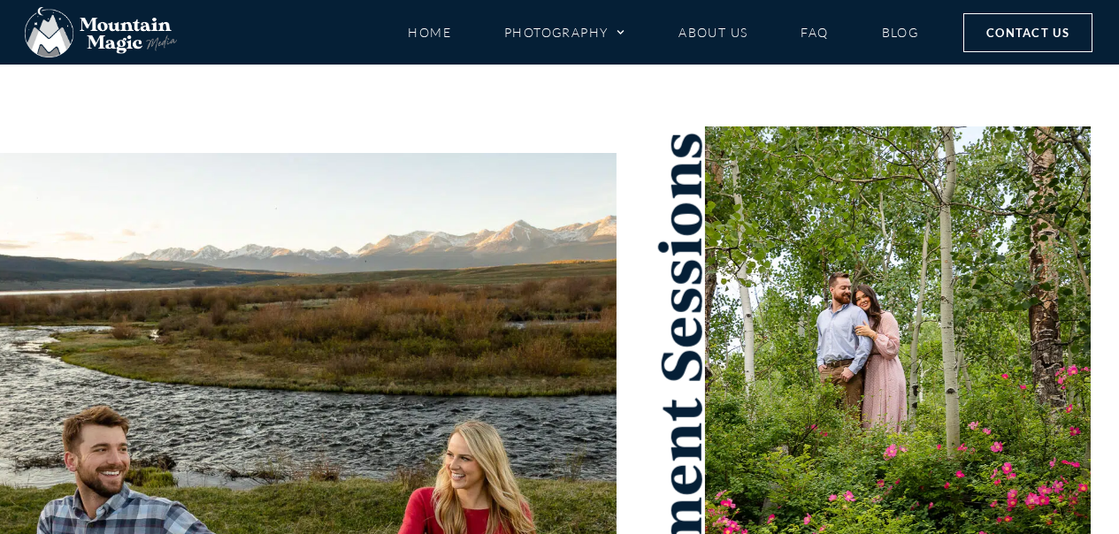
scroll to position [7749, 0]
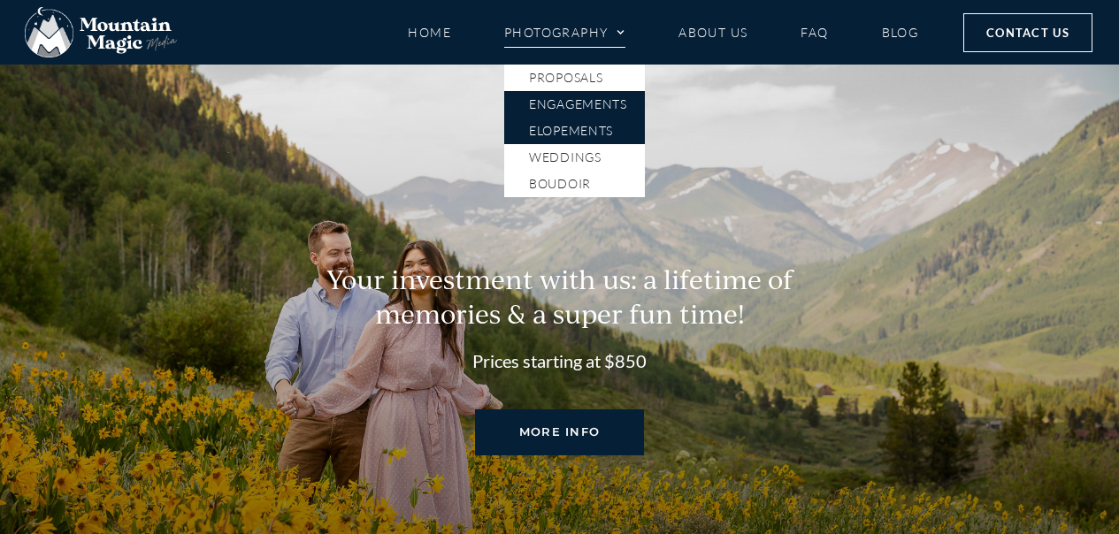
click at [567, 131] on link "Elopements" at bounding box center [574, 131] width 141 height 27
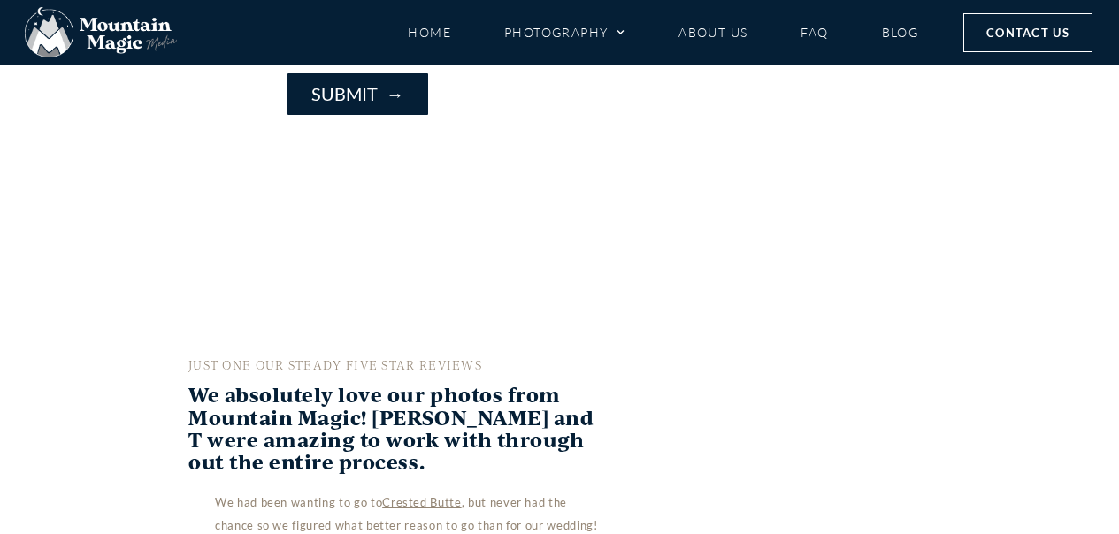
scroll to position [4774, 0]
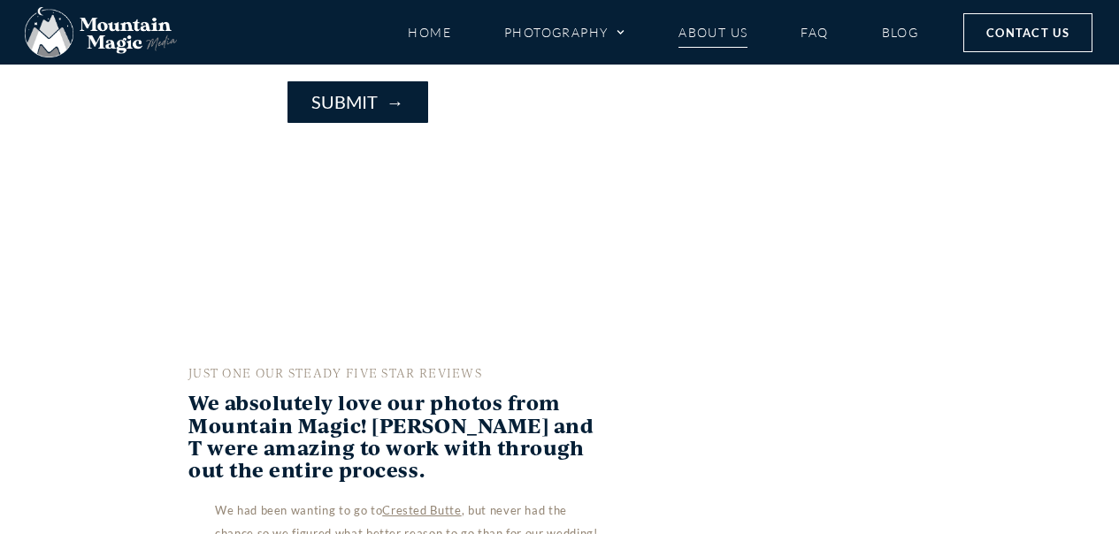
click at [700, 36] on link "About Us" at bounding box center [712, 32] width 69 height 31
